Goal: Task Accomplishment & Management: Use online tool/utility

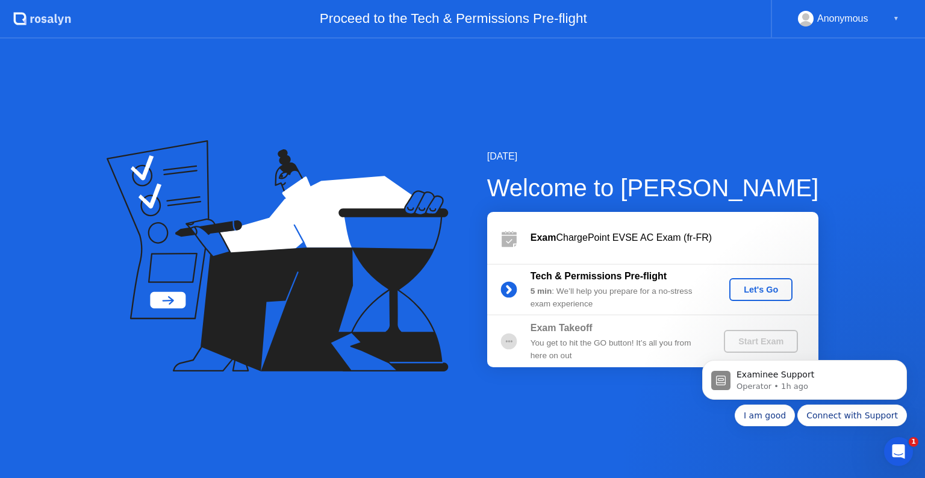
click at [560, 289] on div "5 min : We’ll help you prepare for a no-stress exam experience" at bounding box center [616, 297] width 173 height 25
drag, startPoint x: 554, startPoint y: 293, endPoint x: 694, endPoint y: 340, distance: 147.8
click at [694, 340] on div "Exam ChargePoint EVSE AC Exam (fr-FR) Tech & Permissions Pre-flight 5 min : We’…" at bounding box center [652, 289] width 331 height 155
click at [606, 424] on div "[DATE] Welcome to [PERSON_NAME] Exam ChargePoint EVSE AC Exam (fr-FR) Tech & Pe…" at bounding box center [462, 259] width 925 height 440
click at [511, 422] on div "[DATE] Welcome to [PERSON_NAME] Exam ChargePoint EVSE AC Exam (fr-FR) Tech & Pe…" at bounding box center [462, 259] width 925 height 440
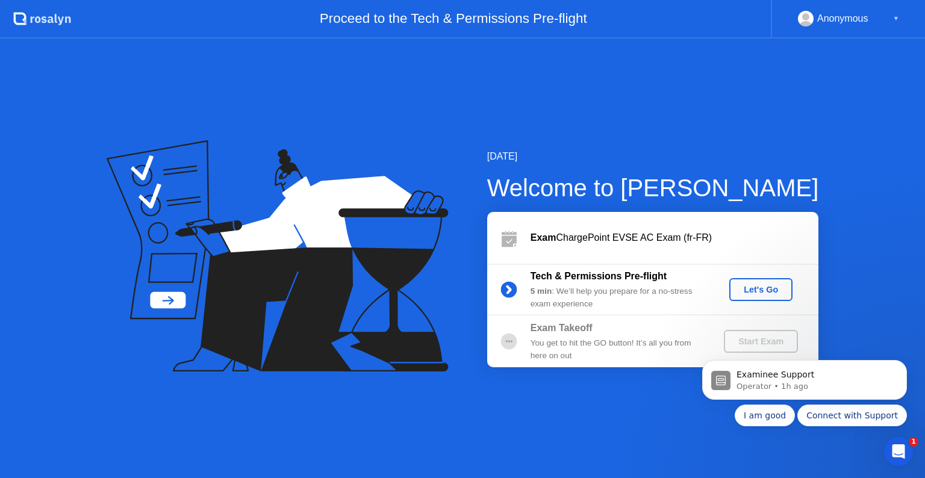
click at [880, 22] on div "Anonymous ▼" at bounding box center [848, 19] width 101 height 16
click at [897, 20] on div "▼" at bounding box center [896, 19] width 6 height 16
click at [677, 22] on div "Proceed to the Tech & Permissions Pre-flight" at bounding box center [421, 19] width 700 height 39
drag, startPoint x: 588, startPoint y: 22, endPoint x: 407, endPoint y: 30, distance: 181.4
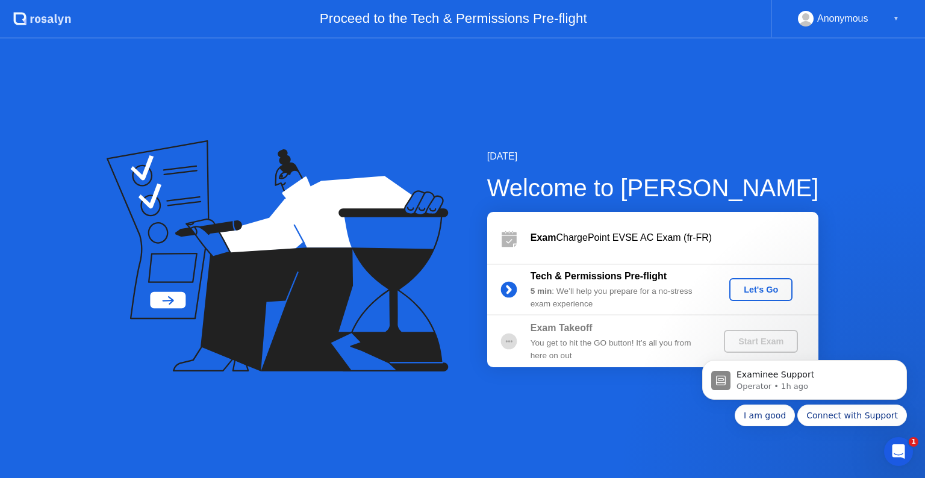
click at [407, 30] on div "Proceed to the Tech & Permissions Pre-flight" at bounding box center [421, 19] width 700 height 39
click at [755, 281] on button "Let's Go" at bounding box center [760, 289] width 63 height 23
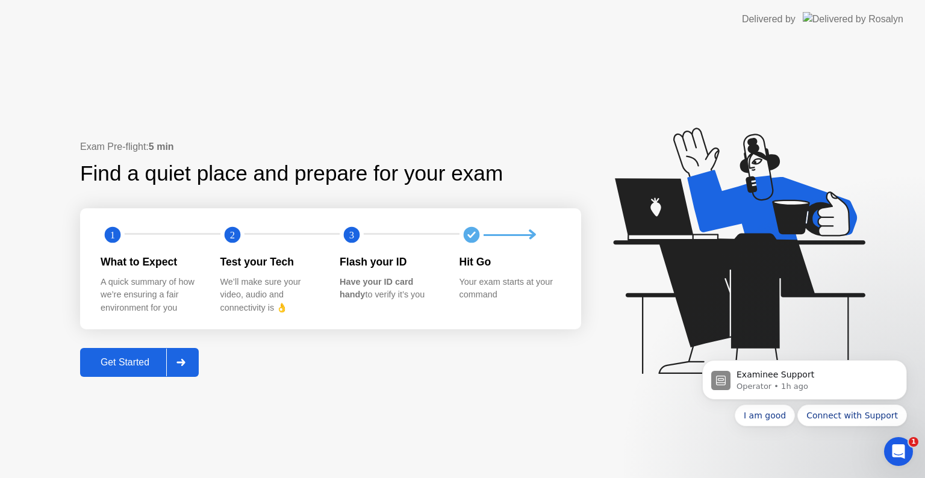
click at [182, 362] on icon at bounding box center [180, 362] width 8 height 7
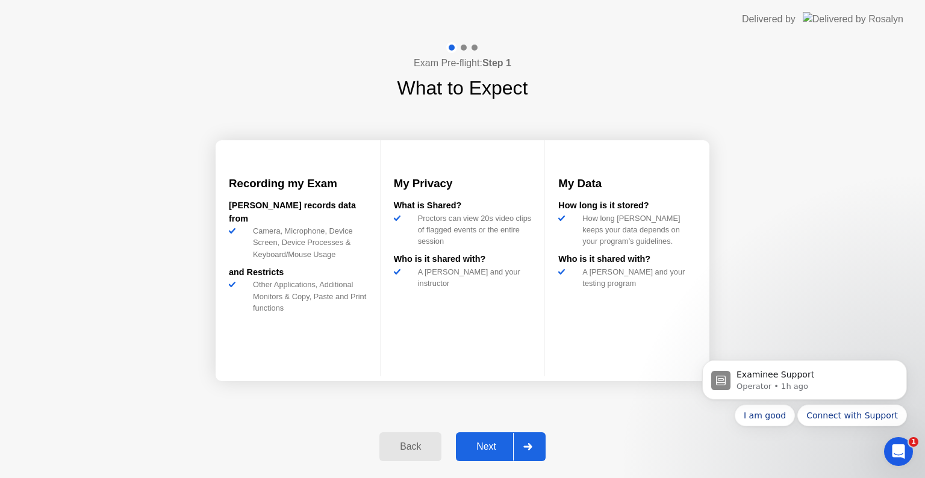
click at [489, 441] on div "Next" at bounding box center [486, 446] width 54 height 11
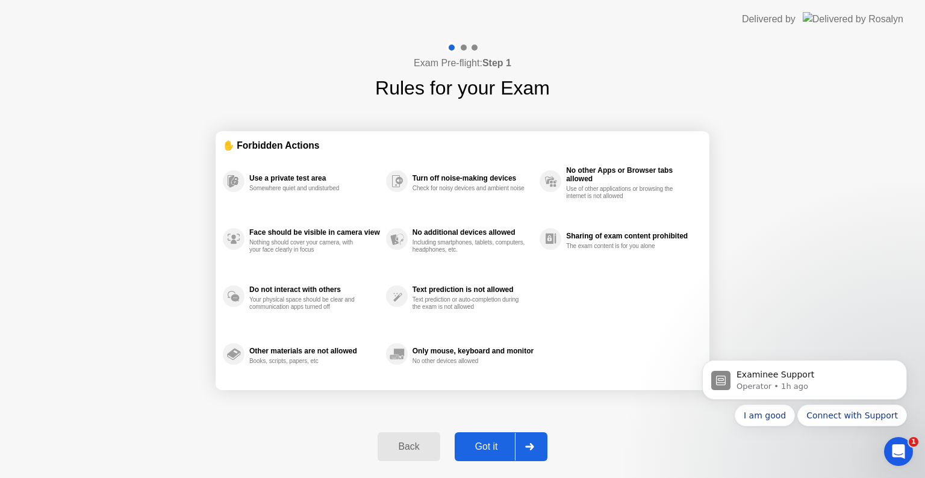
click at [489, 441] on div "Got it" at bounding box center [486, 446] width 57 height 11
select select "**********"
select select "*******"
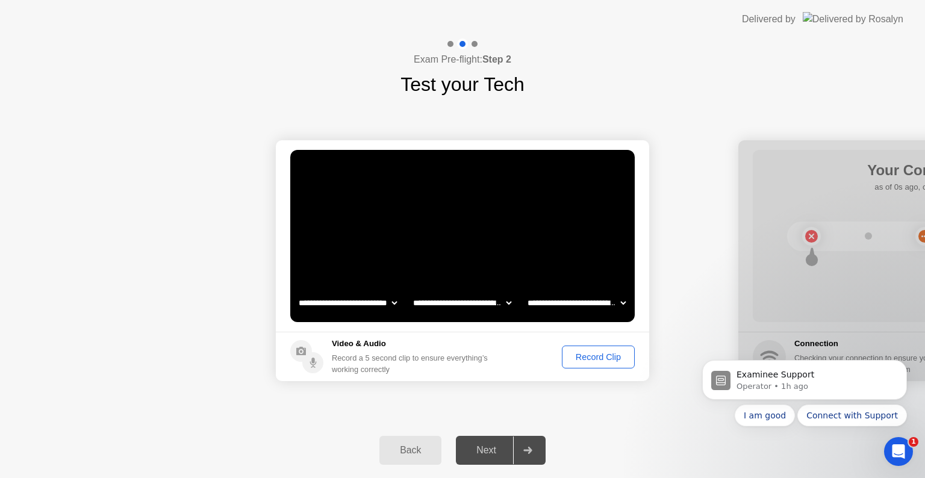
click at [585, 349] on button "Record Clip" at bounding box center [598, 357] width 73 height 23
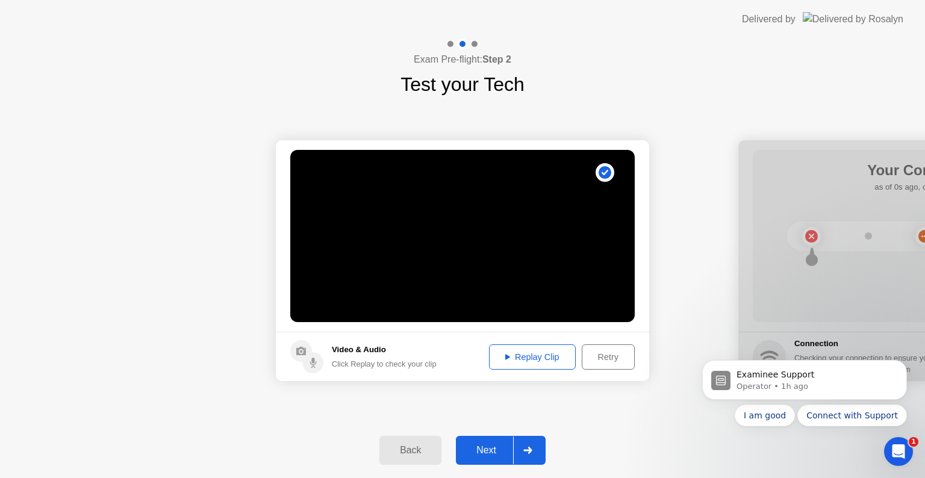
click at [586, 354] on div "Retry" at bounding box center [608, 357] width 45 height 10
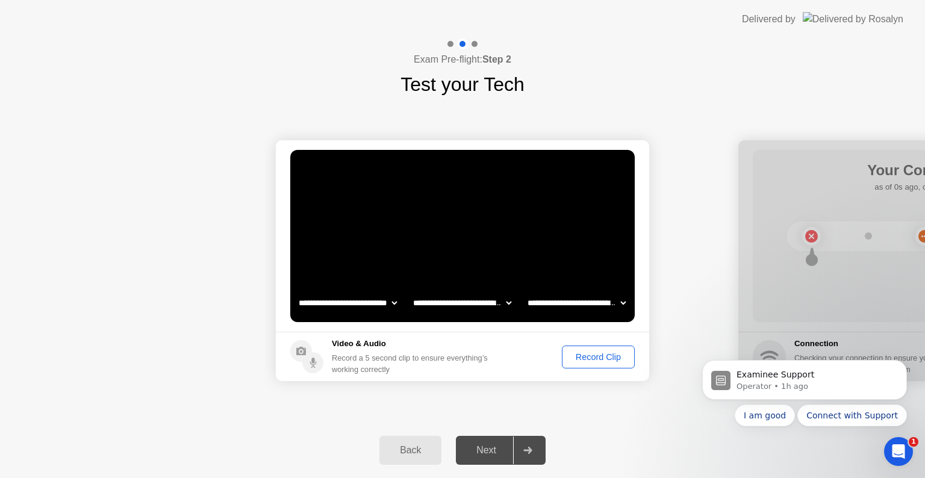
click at [593, 356] on div "Record Clip" at bounding box center [598, 357] width 64 height 10
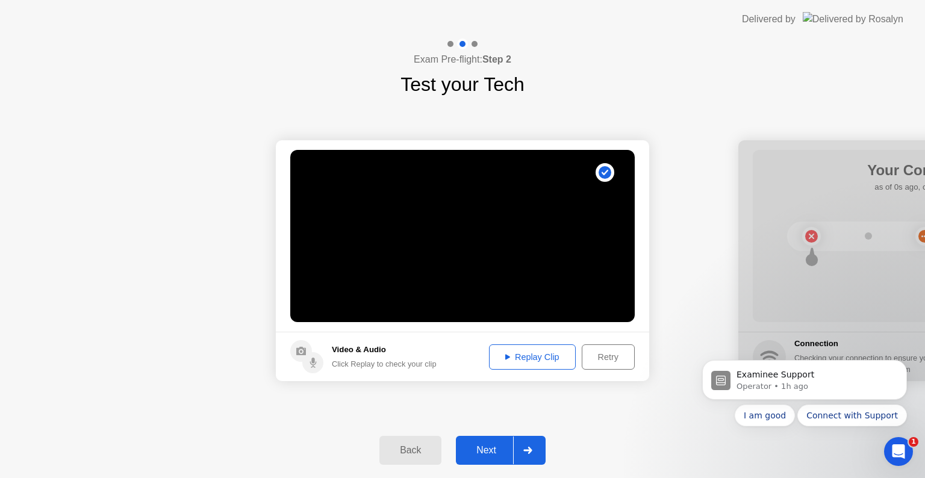
click at [543, 359] on div "Replay Clip" at bounding box center [532, 357] width 78 height 10
click at [506, 453] on div "Next" at bounding box center [486, 450] width 54 height 11
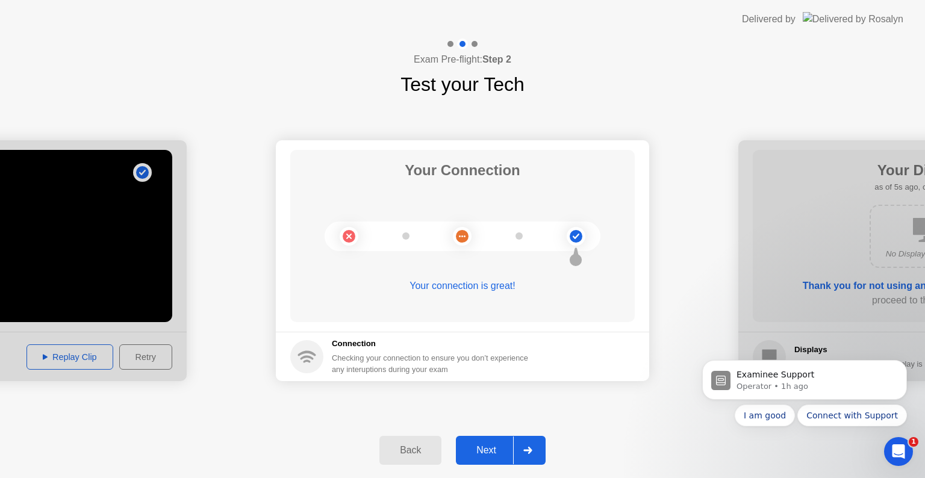
click at [482, 461] on button "Next" at bounding box center [501, 450] width 90 height 29
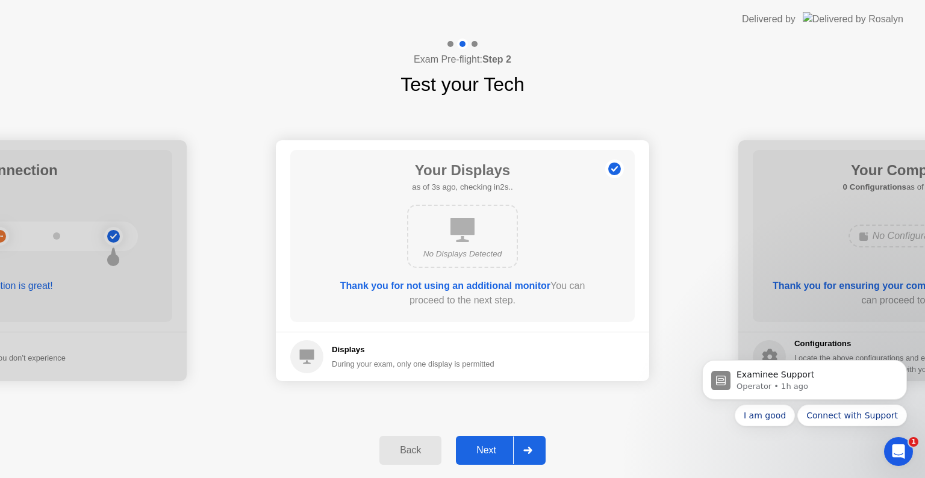
drag, startPoint x: 397, startPoint y: 359, endPoint x: 521, endPoint y: 367, distance: 124.9
click at [521, 367] on footer "Displays During your exam, only one display is permitted" at bounding box center [462, 356] width 373 height 49
click at [764, 389] on p "Operator • 1h ago" at bounding box center [813, 386] width 155 height 11
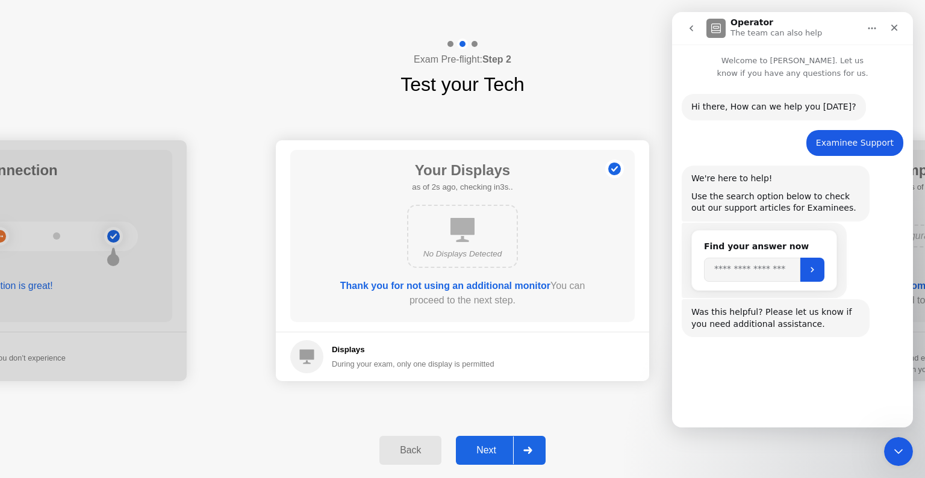
click at [765, 358] on div "Hi ​there, How can we help you [DATE]? Operator • 1h ago Examinee Support • 1h …" at bounding box center [792, 226] width 241 height 295
click at [832, 393] on button "Connect with Support" at bounding box center [843, 394] width 110 height 24
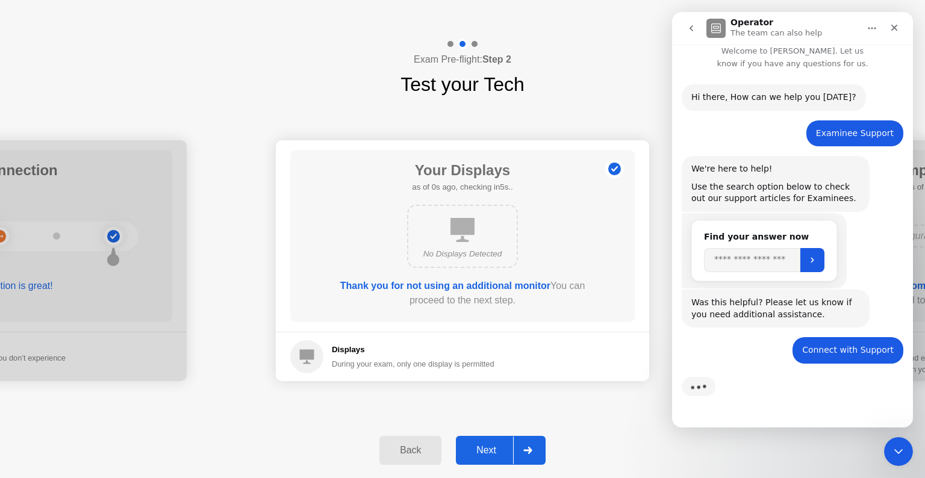
click at [813, 390] on div "Typing" at bounding box center [793, 394] width 222 height 46
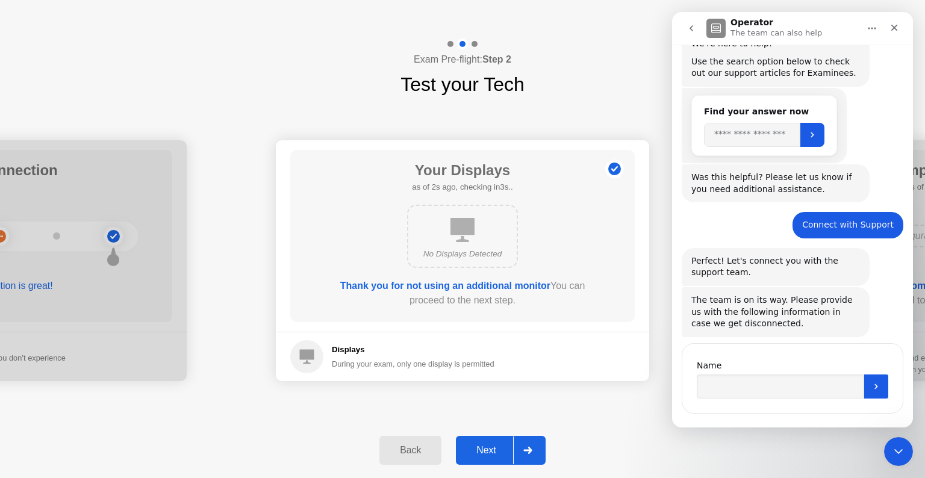
scroll to position [152, 0]
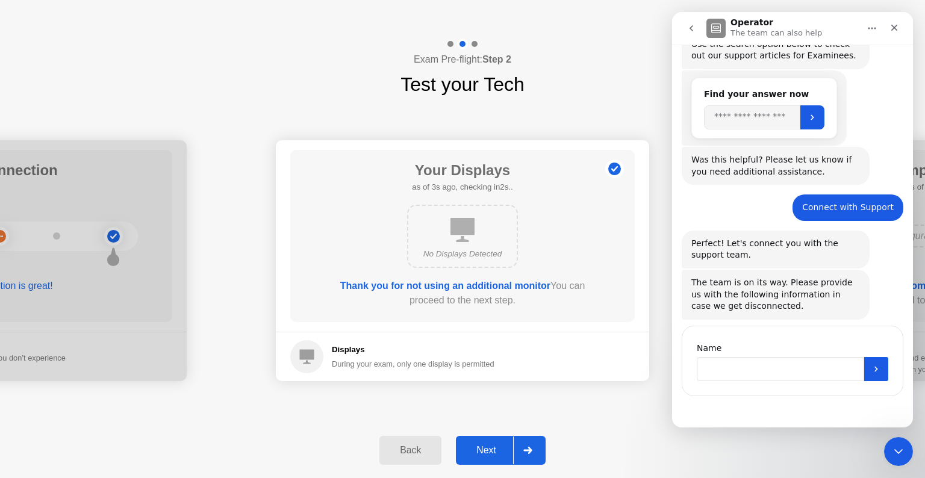
click at [741, 369] on input "Name" at bounding box center [780, 369] width 167 height 24
type input "*****"
click at [872, 370] on icon "Submit" at bounding box center [876, 369] width 10 height 10
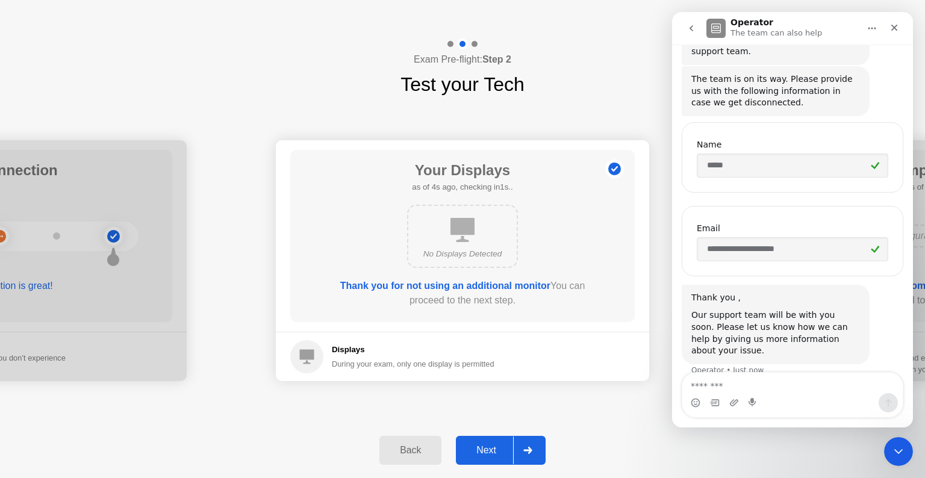
scroll to position [360, 0]
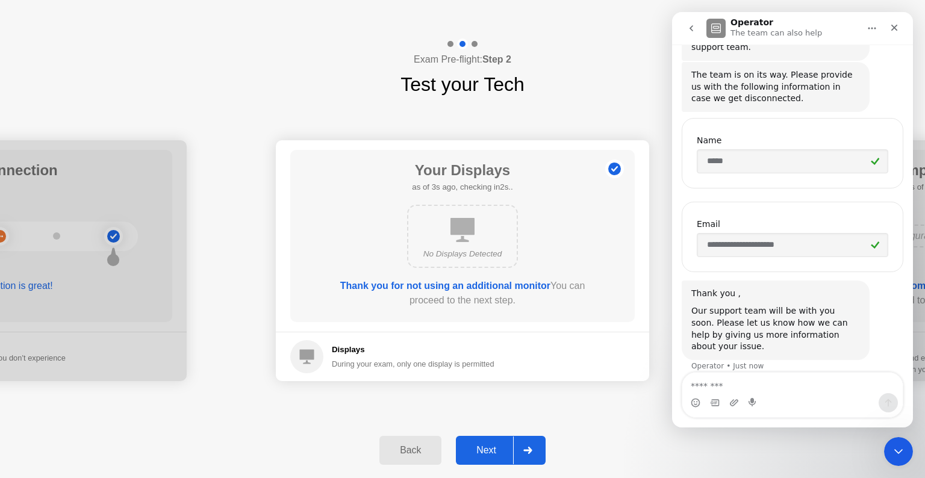
click at [699, 390] on textarea "Message…" at bounding box center [792, 383] width 220 height 20
type textarea "**********"
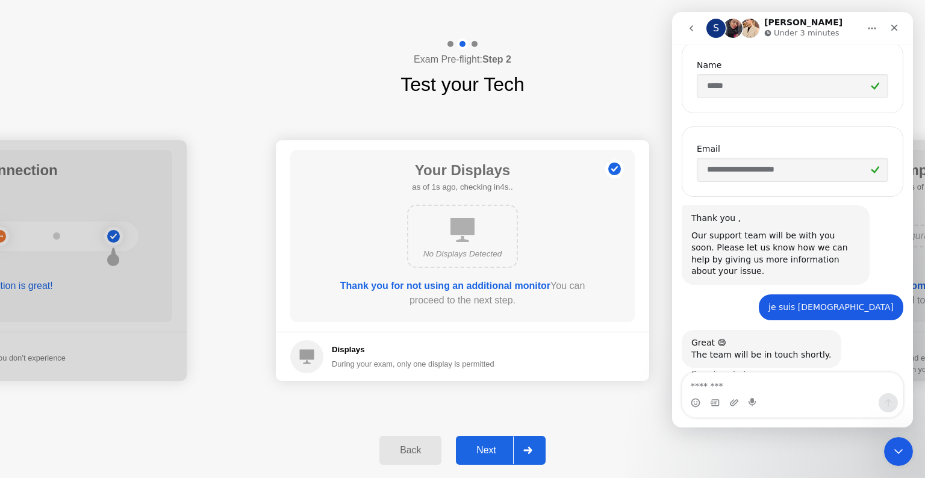
scroll to position [444, 0]
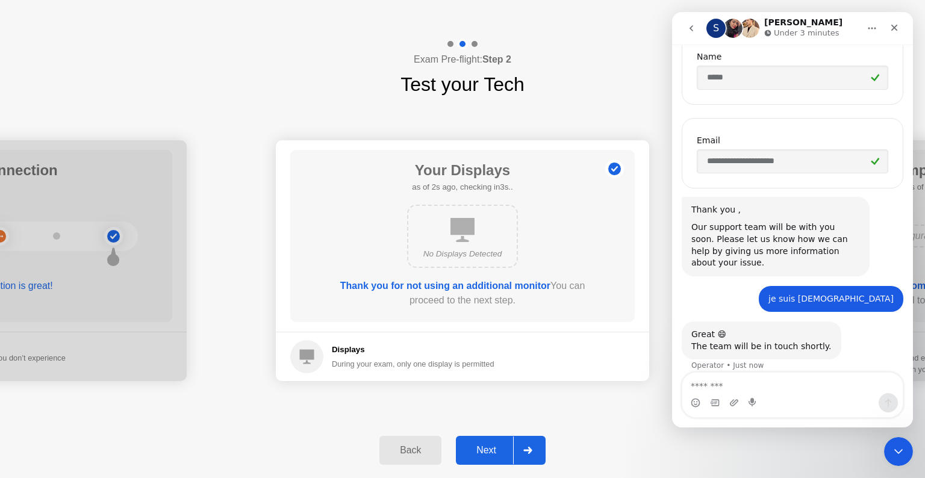
click at [710, 387] on textarea "Message…" at bounding box center [792, 383] width 220 height 20
type textarea "**********"
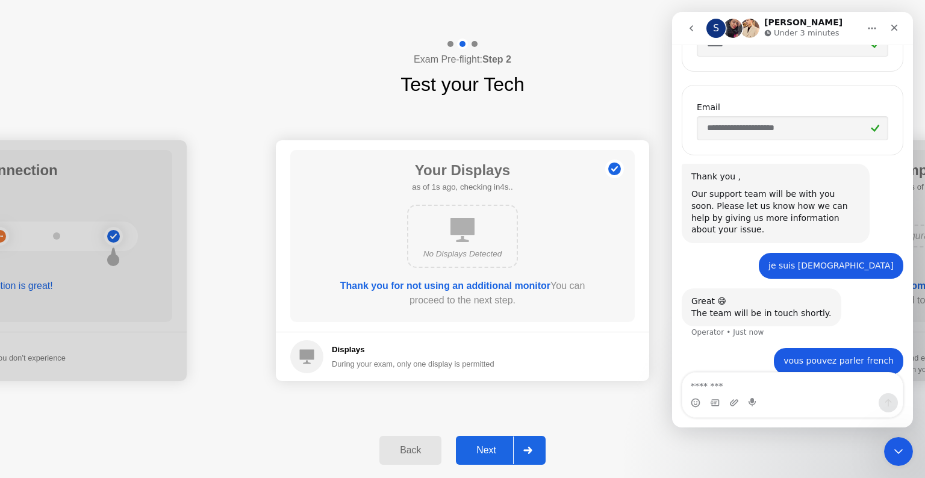
scroll to position [479, 0]
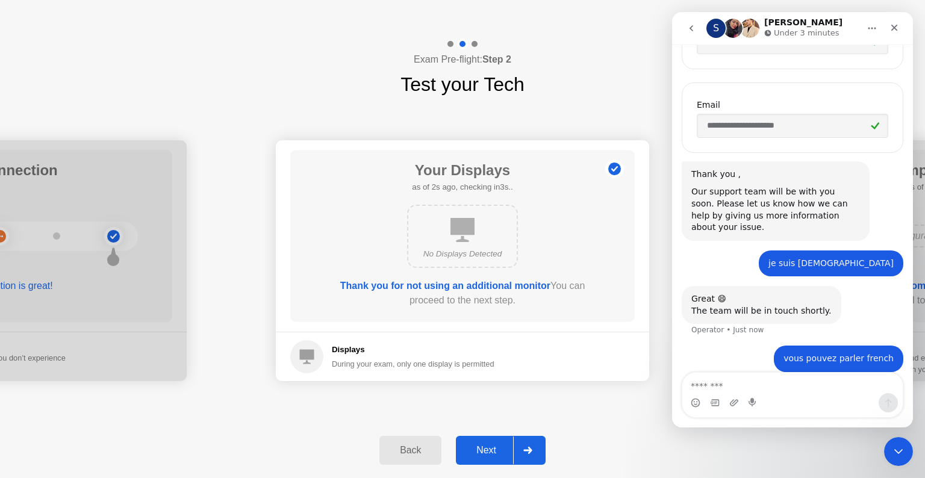
click at [489, 359] on div "During your exam, only one display is permitted" at bounding box center [413, 363] width 163 height 11
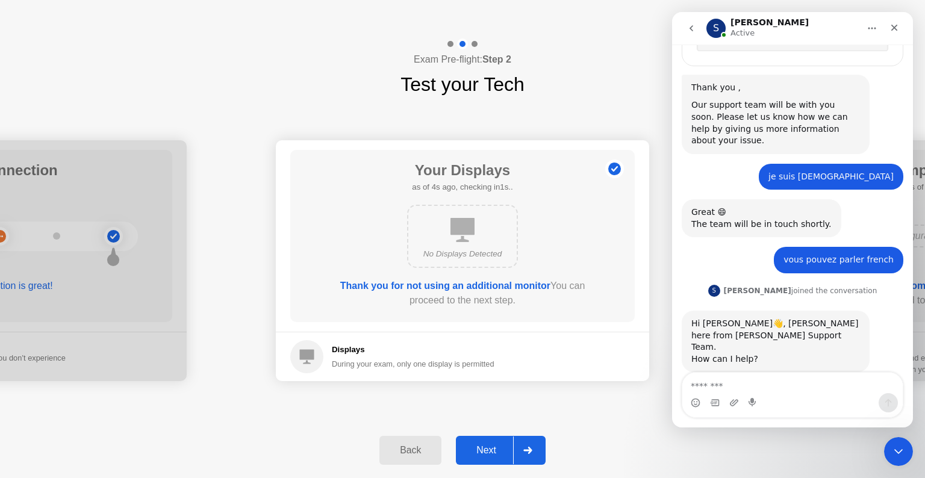
scroll to position [567, 0]
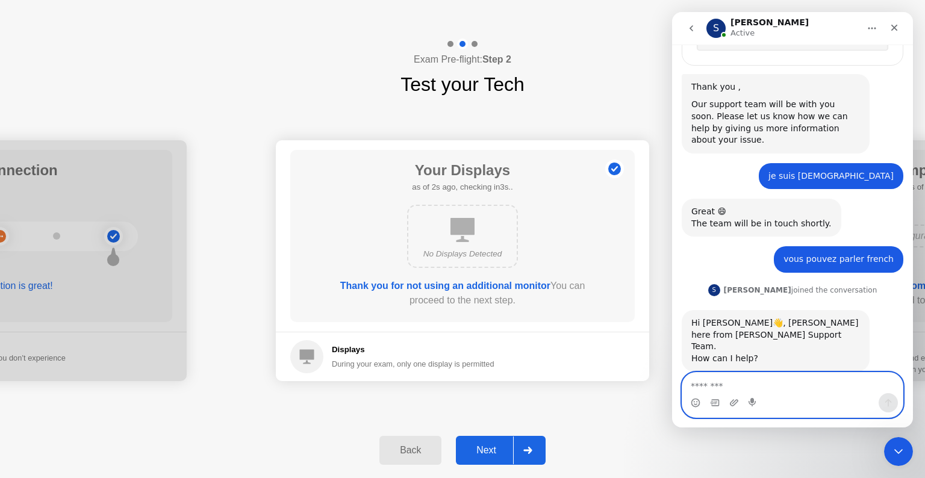
click at [718, 390] on textarea "Message…" at bounding box center [792, 383] width 220 height 20
type textarea "**********"
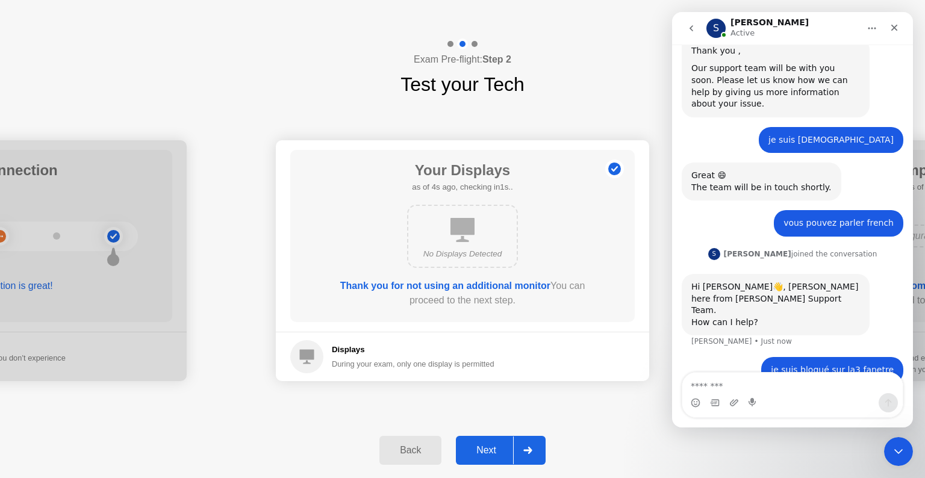
click at [474, 285] on b "Thank you for not using an additional monitor" at bounding box center [445, 286] width 210 height 10
click at [410, 353] on h5 "Displays" at bounding box center [413, 350] width 163 height 12
click at [302, 352] on icon at bounding box center [307, 357] width 14 height 14
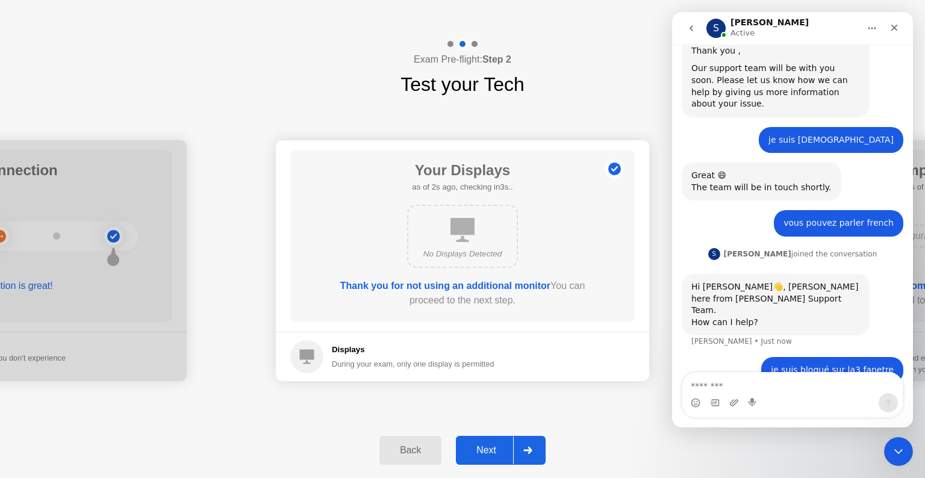
click at [302, 352] on icon at bounding box center [307, 357] width 14 height 14
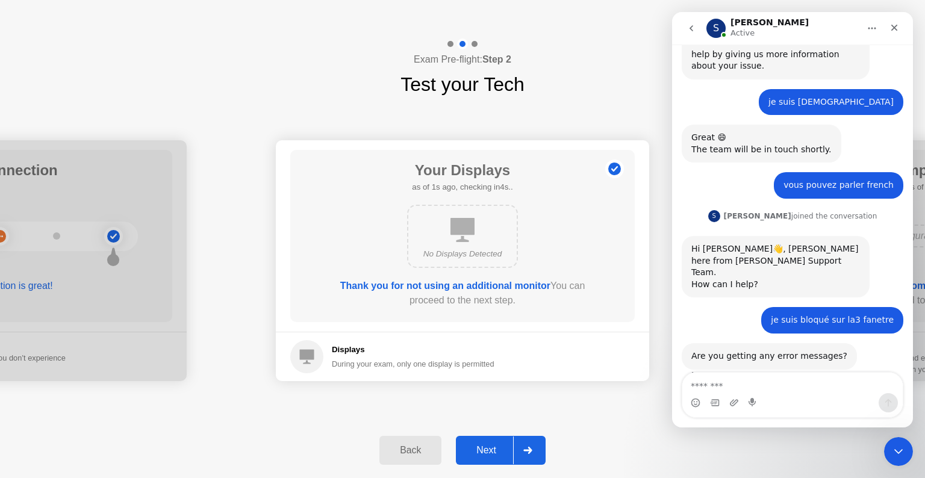
scroll to position [638, 0]
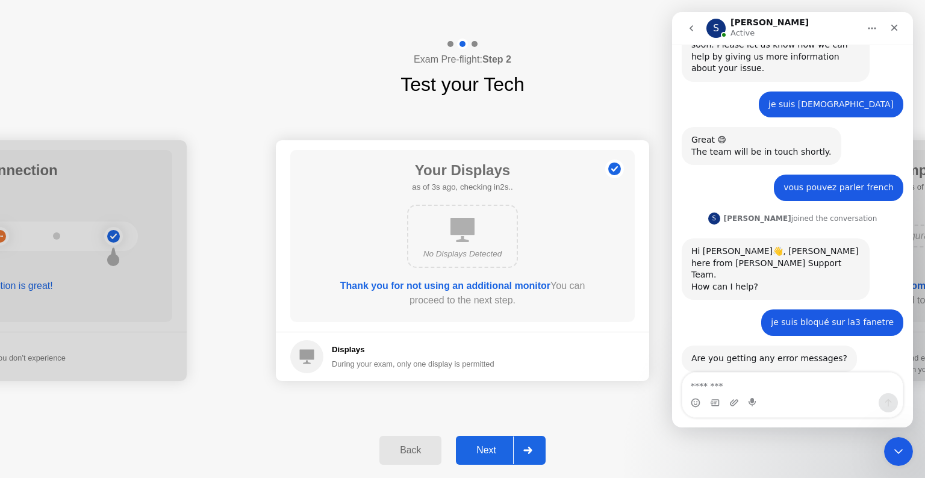
click at [460, 233] on icon at bounding box center [462, 230] width 24 height 24
click at [487, 440] on button "Next" at bounding box center [501, 450] width 90 height 29
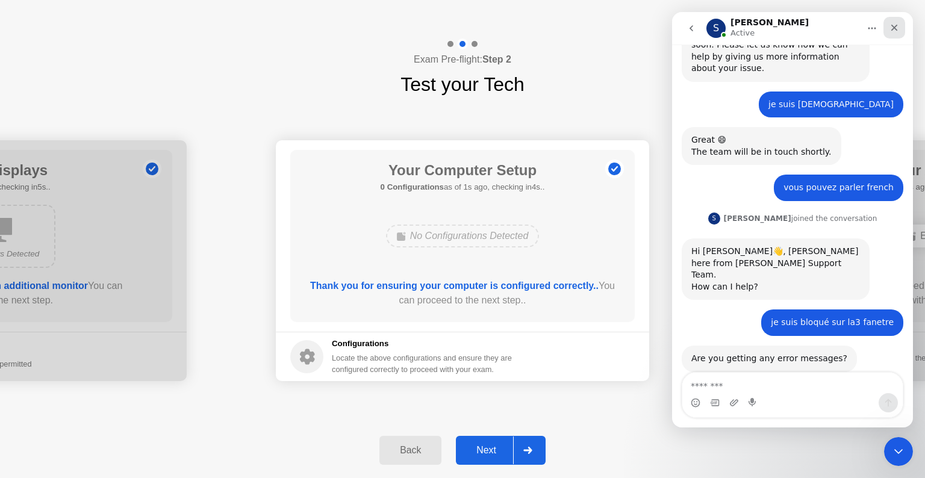
click at [899, 25] on div "Close" at bounding box center [894, 28] width 22 height 22
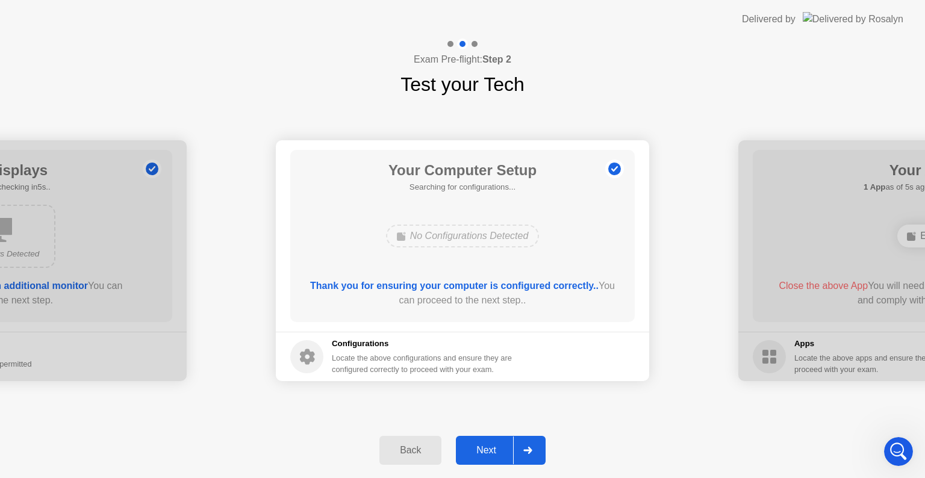
click at [484, 225] on div "No Configurations Detected" at bounding box center [463, 236] width 154 height 23
click at [511, 288] on b "Thank you for ensuring your computer is configured correctly.." at bounding box center [454, 286] width 288 height 10
click at [474, 364] on div "Locate the above configurations and ensure they are configured correctly to pro…" at bounding box center [423, 363] width 182 height 23
click at [493, 450] on div "Next" at bounding box center [486, 450] width 54 height 11
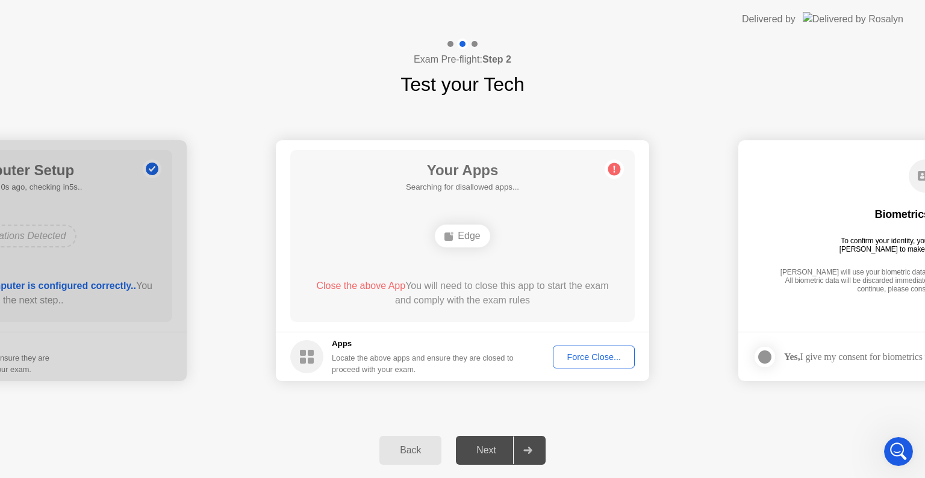
click at [346, 344] on h5 "Apps" at bounding box center [423, 344] width 182 height 12
click at [462, 236] on div "Edge" at bounding box center [462, 236] width 55 height 23
click at [612, 167] on circle at bounding box center [614, 169] width 13 height 13
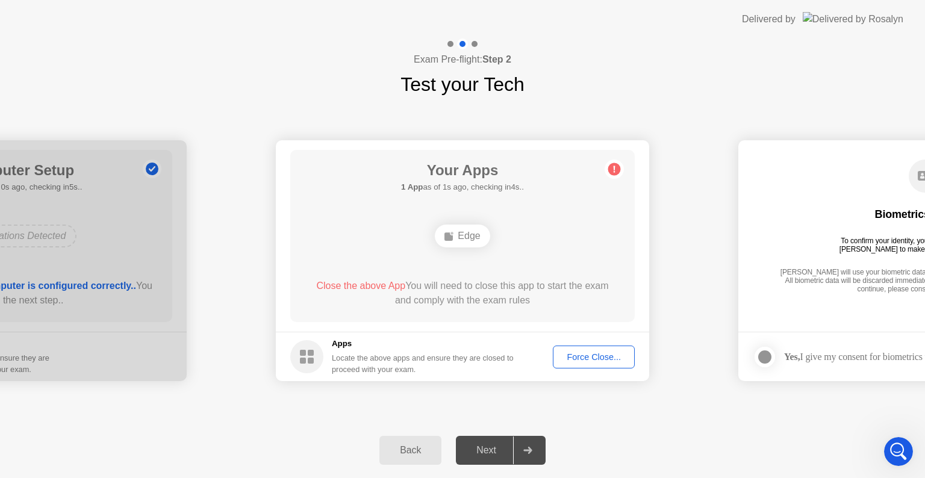
click at [806, 371] on footer "Yes, I give my consent for biometrics to be used" at bounding box center [924, 356] width 373 height 49
click at [499, 445] on div "Next" at bounding box center [486, 450] width 54 height 11
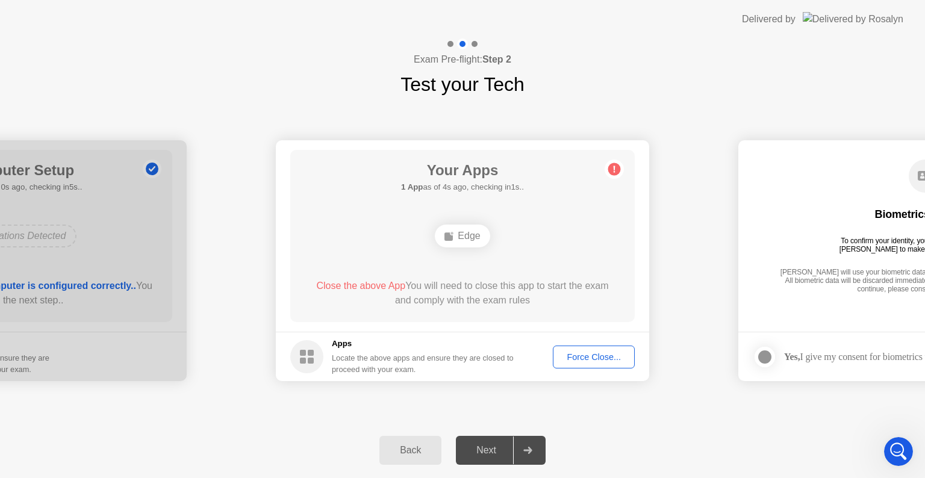
click at [499, 445] on div "Next" at bounding box center [486, 450] width 54 height 11
click at [350, 335] on footer "Apps Locate the above apps and ensure they are closed to proceed with your exam…" at bounding box center [462, 356] width 373 height 49
click at [342, 309] on div "Close the above App You will need to close this app to start the exam and compl…" at bounding box center [463, 296] width 310 height 34
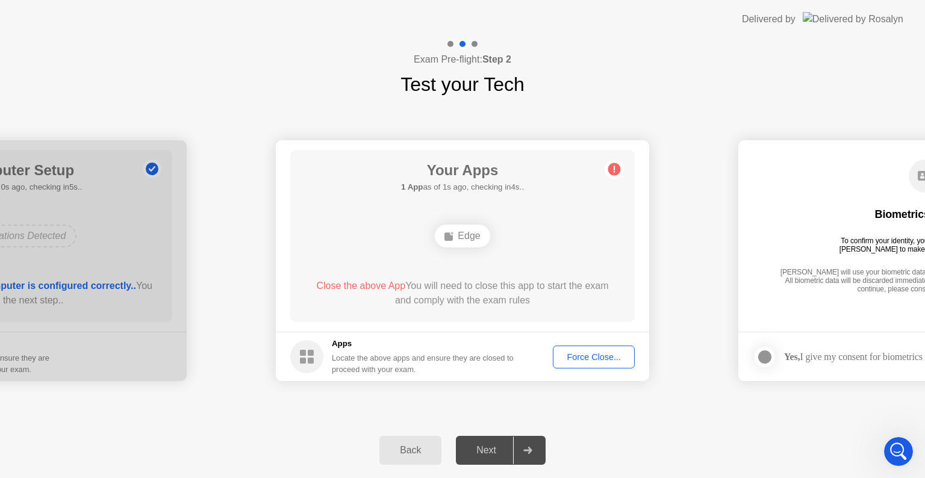
click at [342, 309] on div "Close the above App You will need to close this app to start the exam and compl…" at bounding box center [463, 296] width 310 height 34
